Goal: Check status: Check status

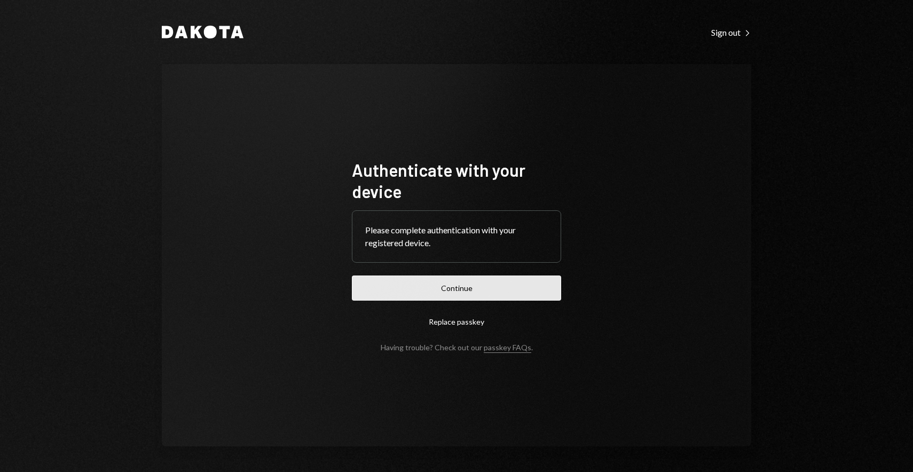
click at [459, 285] on button "Continue" at bounding box center [456, 288] width 209 height 25
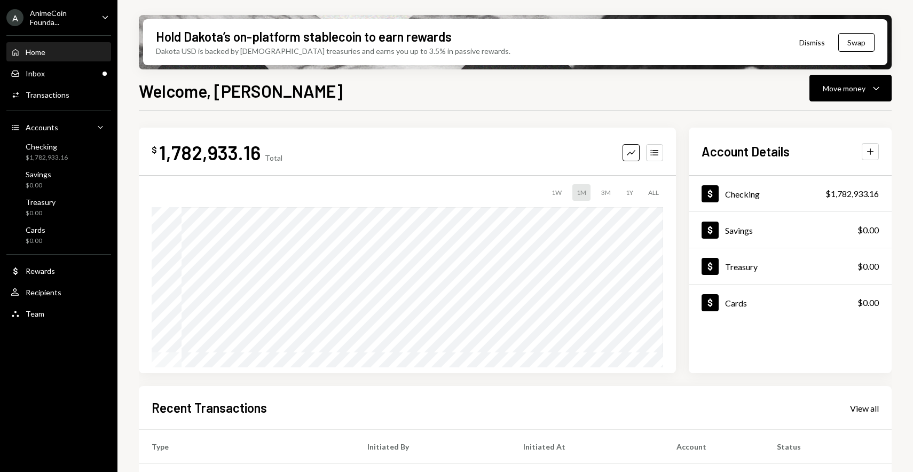
click at [392, 89] on div "Welcome, [PERSON_NAME] Move money Caret Down" at bounding box center [515, 90] width 753 height 24
click at [58, 81] on div "Inbox Inbox" at bounding box center [59, 74] width 96 height 18
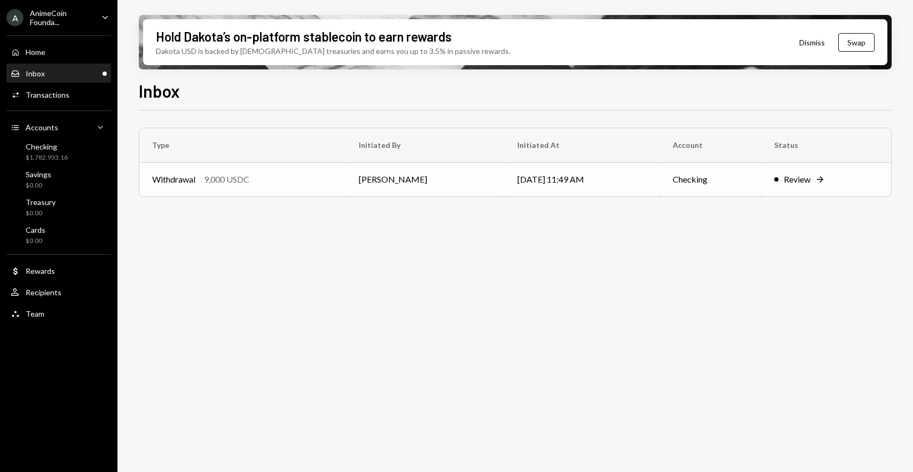
click at [271, 187] on td "Withdrawal 9,000 USDC" at bounding box center [242, 179] width 207 height 34
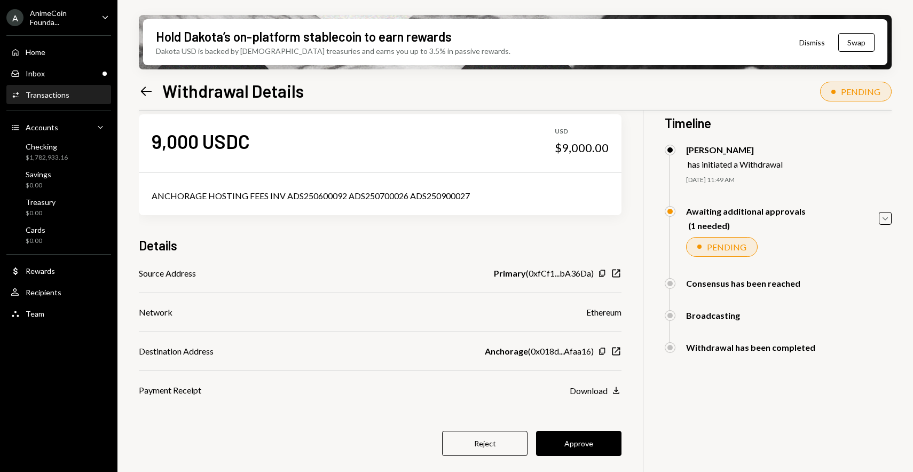
scroll to position [13, 0]
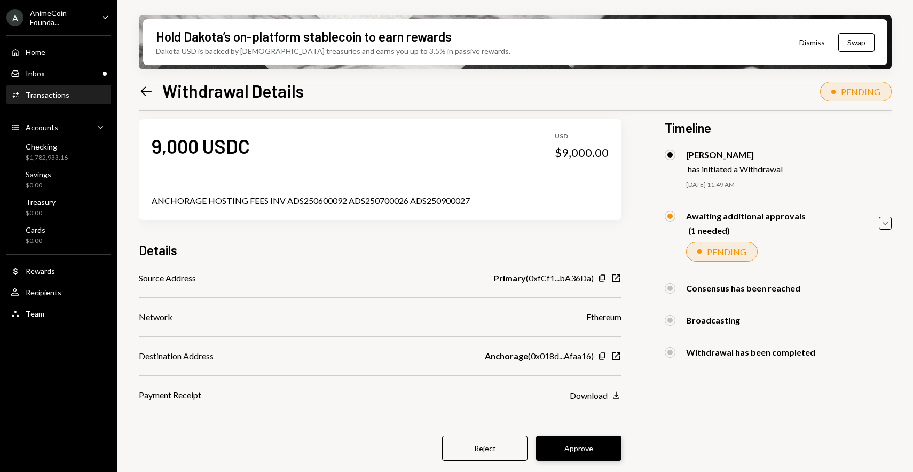
click at [584, 441] on button "Approve" at bounding box center [578, 448] width 85 height 25
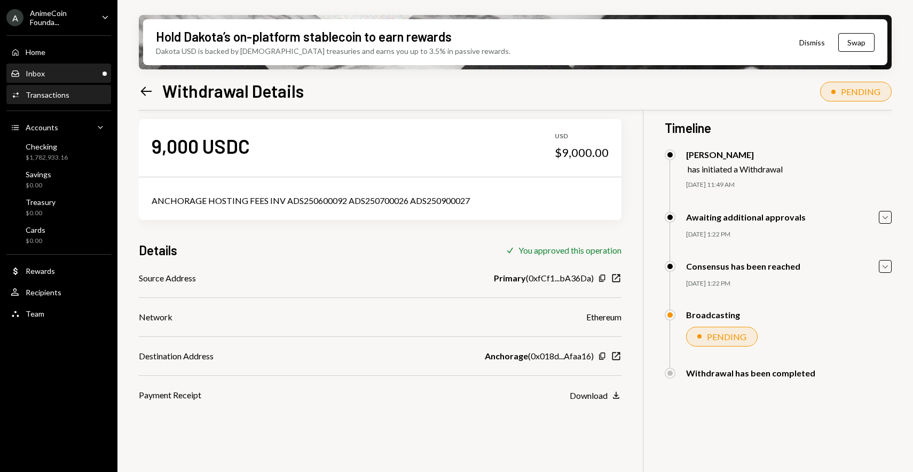
click at [68, 73] on div "Inbox Inbox" at bounding box center [59, 74] width 96 height 10
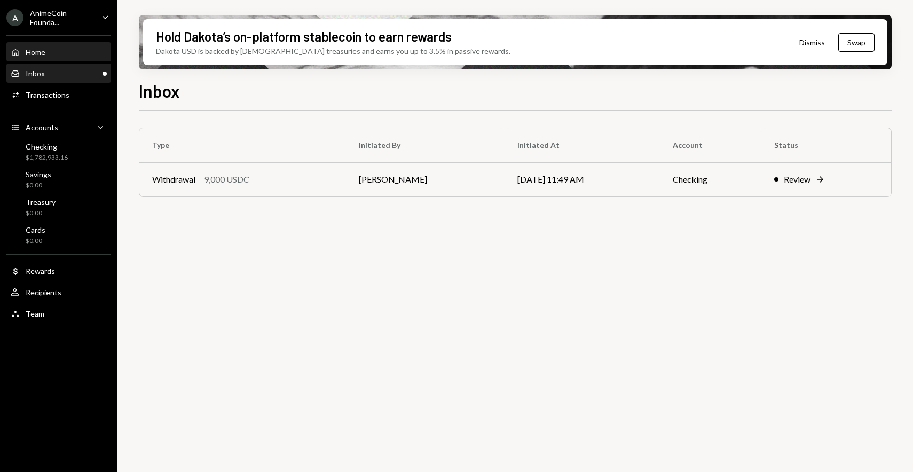
click at [57, 51] on div "Home Home" at bounding box center [59, 53] width 96 height 10
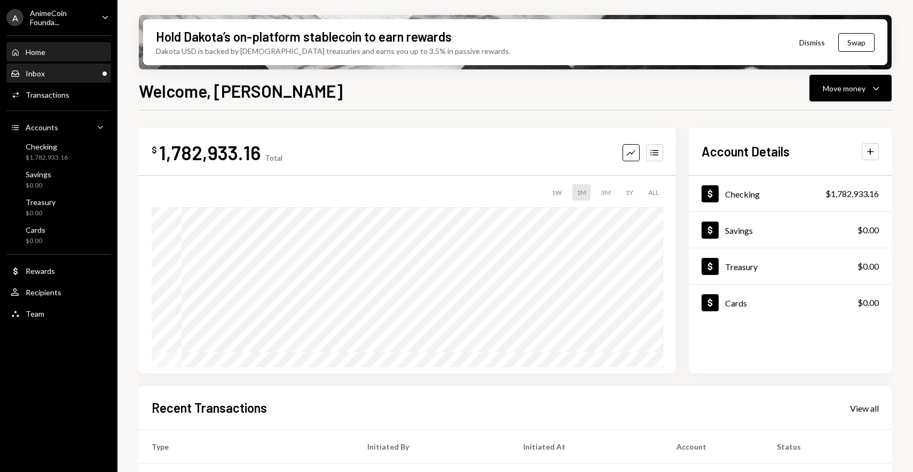
click at [56, 69] on div "Inbox Inbox" at bounding box center [59, 74] width 96 height 10
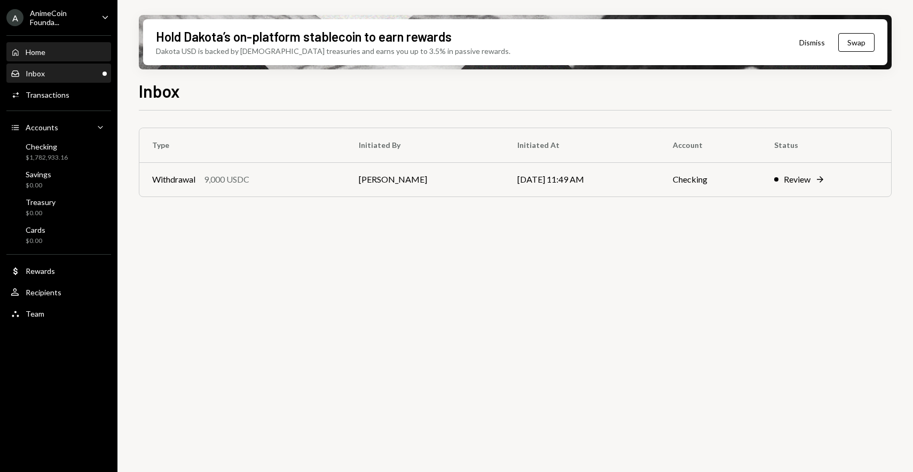
click at [57, 51] on div "Home Home" at bounding box center [59, 53] width 96 height 10
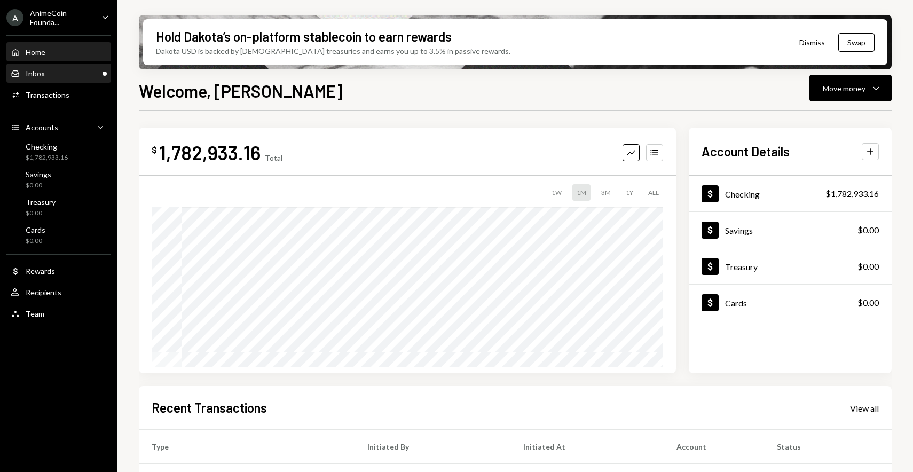
click at [76, 69] on div "Inbox Inbox" at bounding box center [59, 74] width 96 height 10
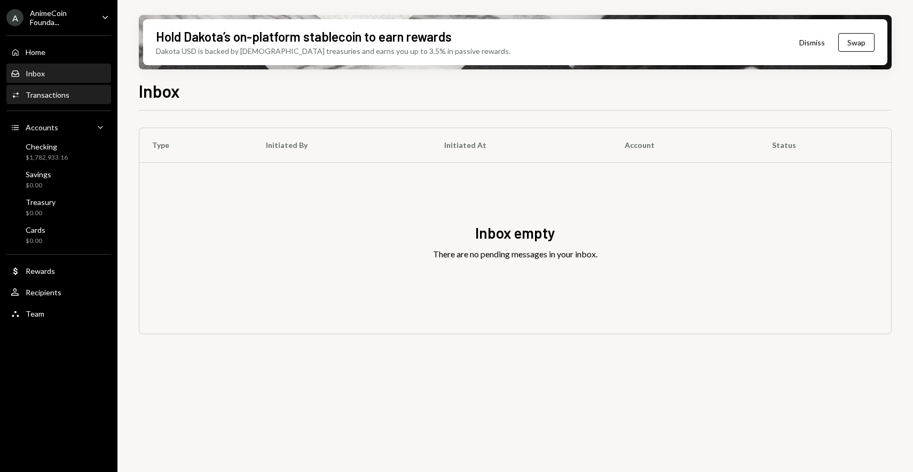
click at [45, 92] on div "Transactions" at bounding box center [48, 94] width 44 height 9
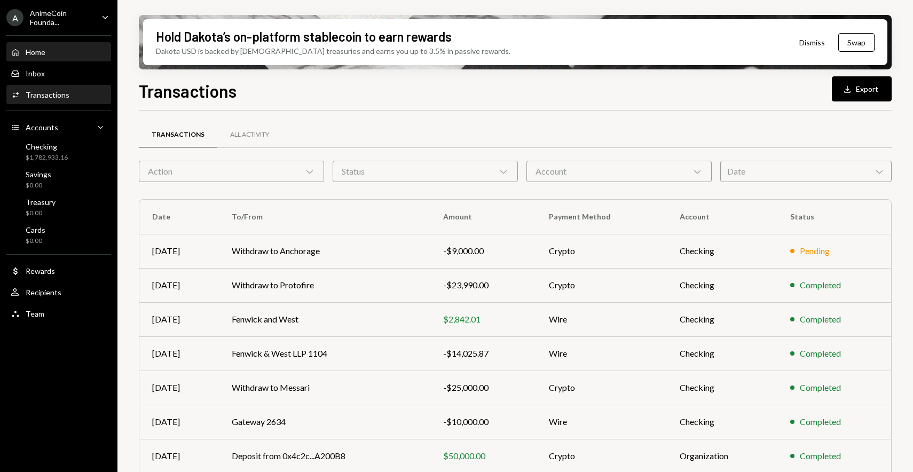
click at [46, 52] on div "Home Home" at bounding box center [59, 53] width 96 height 10
